Goal: Task Accomplishment & Management: Use online tool/utility

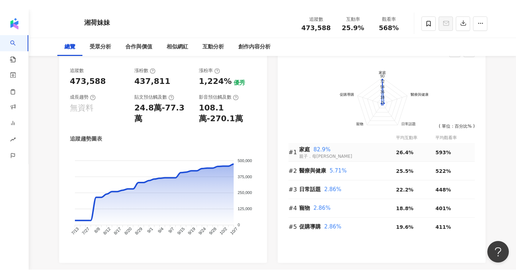
scroll to position [402, 0]
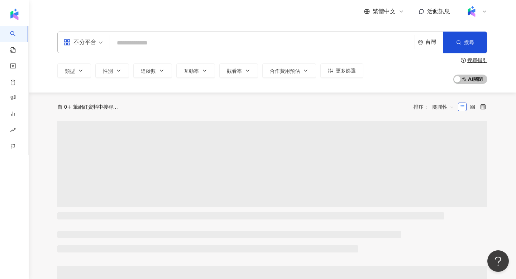
click at [486, 11] on icon at bounding box center [485, 12] width 6 height 6
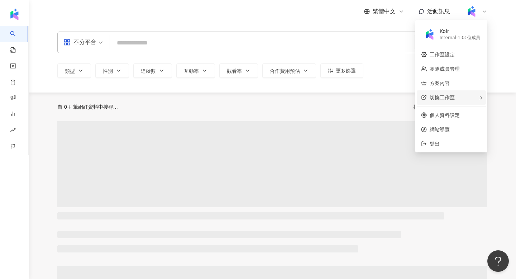
click at [477, 99] on div "切換工作區" at bounding box center [451, 97] width 69 height 14
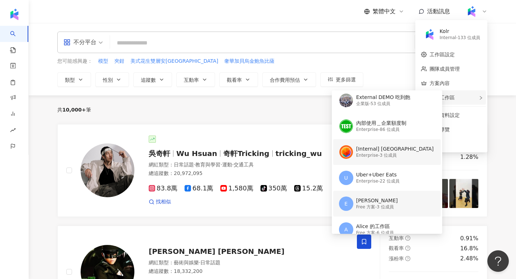
scroll to position [31, 0]
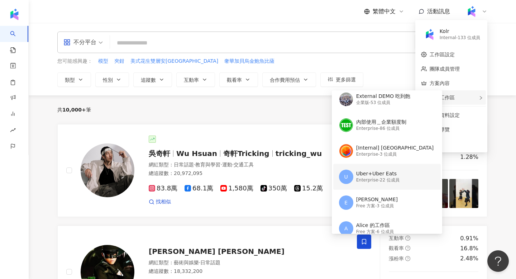
click at [360, 174] on div "Uber+Uber Eats" at bounding box center [377, 173] width 43 height 7
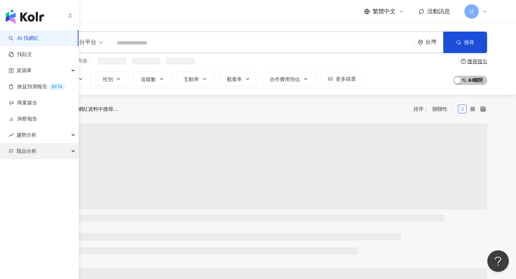
click at [28, 152] on span "競品分析" at bounding box center [26, 151] width 20 height 16
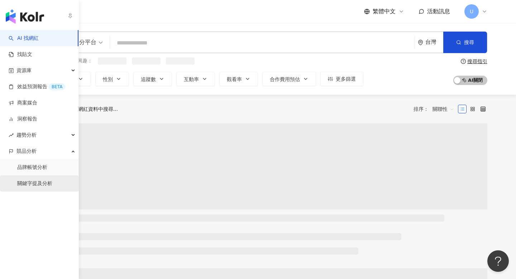
click at [46, 180] on link "關鍵字提及分析" at bounding box center [34, 183] width 35 height 7
